Goal: Consume media (video, audio): Consume media (video, audio)

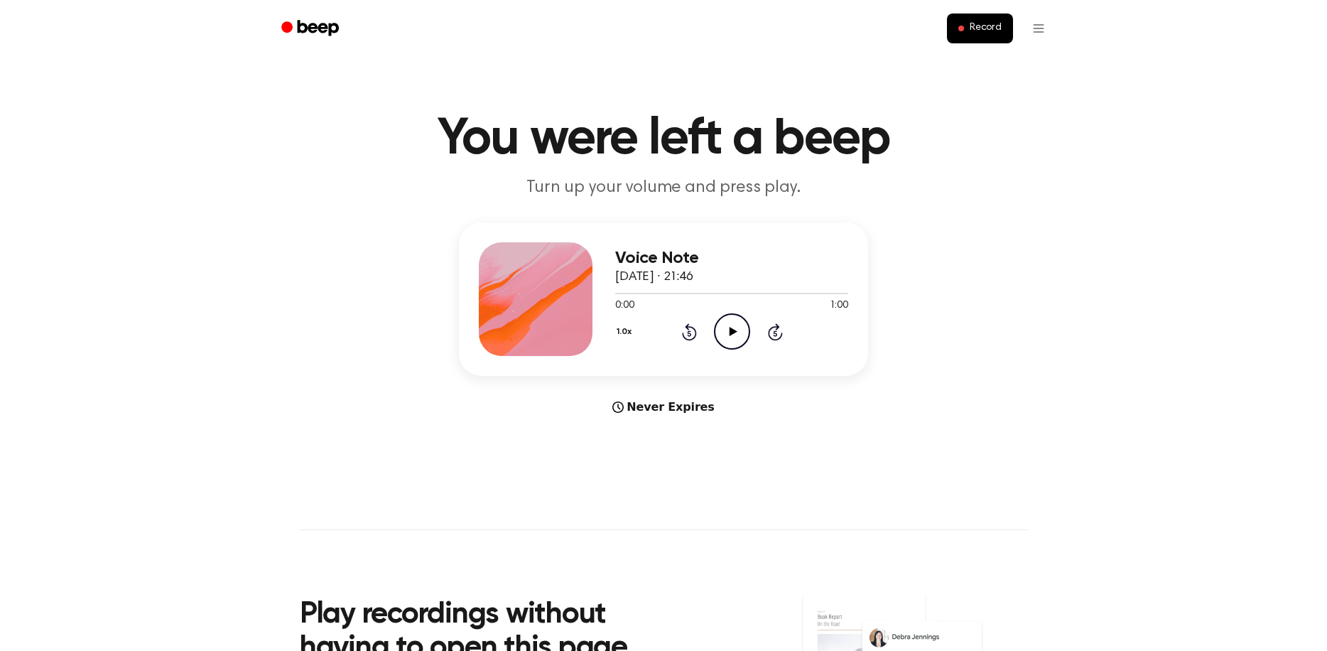
click at [729, 327] on icon "Play Audio" at bounding box center [732, 331] width 36 height 36
click at [729, 330] on icon at bounding box center [733, 331] width 8 height 9
click at [731, 335] on icon at bounding box center [733, 331] width 8 height 9
click at [739, 324] on icon "Play Audio" at bounding box center [732, 331] width 36 height 36
click at [736, 331] on icon at bounding box center [733, 331] width 8 height 9
